Goal: Task Accomplishment & Management: Manage account settings

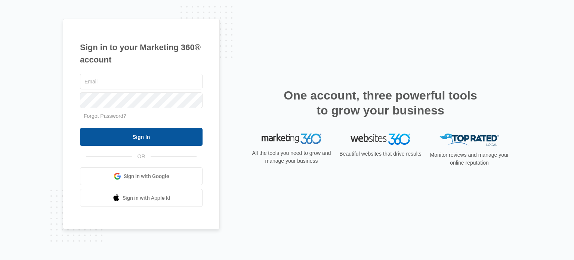
type input "annamaria@theartfarms.com"
click at [84, 133] on input "Sign In" at bounding box center [141, 137] width 123 height 18
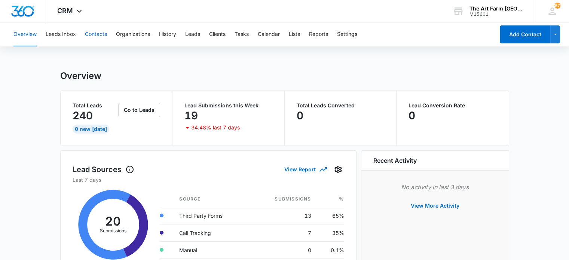
click at [97, 34] on button "Contacts" at bounding box center [96, 34] width 22 height 24
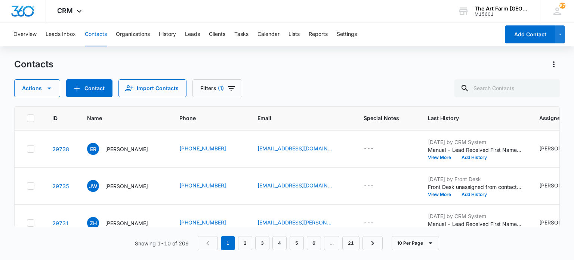
scroll to position [277, 0]
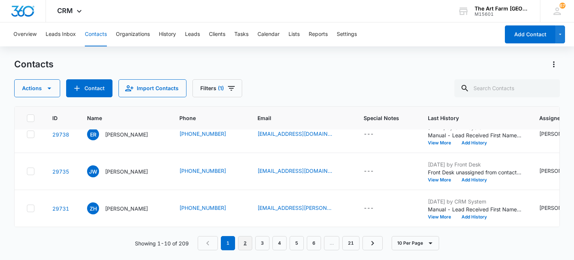
click at [246, 242] on link "2" at bounding box center [245, 243] width 14 height 14
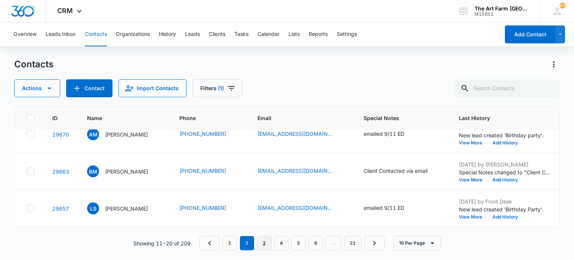
click at [262, 239] on link "3" at bounding box center [264, 243] width 14 height 14
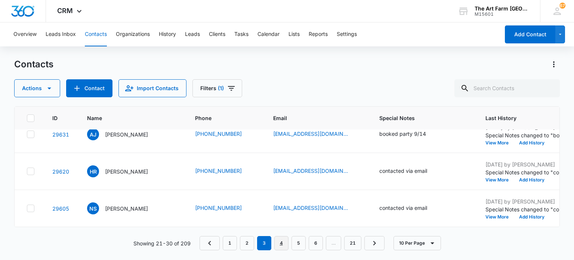
click at [281, 243] on link "4" at bounding box center [281, 243] width 14 height 14
